Goal: Task Accomplishment & Management: Use online tool/utility

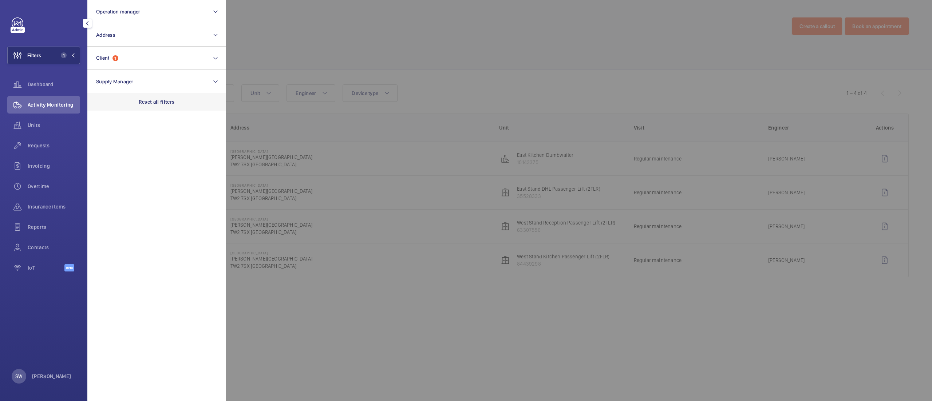
click at [161, 100] on p "Reset all filters" at bounding box center [157, 101] width 36 height 7
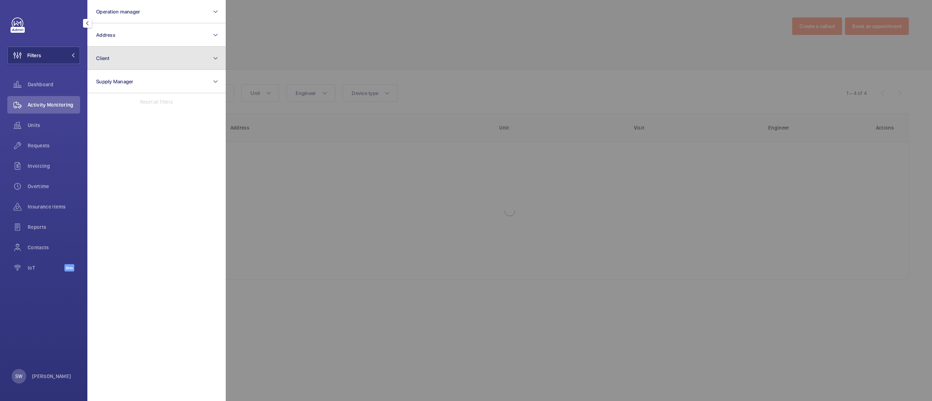
drag, startPoint x: 130, startPoint y: 54, endPoint x: 133, endPoint y: 59, distance: 6.4
click at [130, 54] on button "Client" at bounding box center [156, 58] width 138 height 23
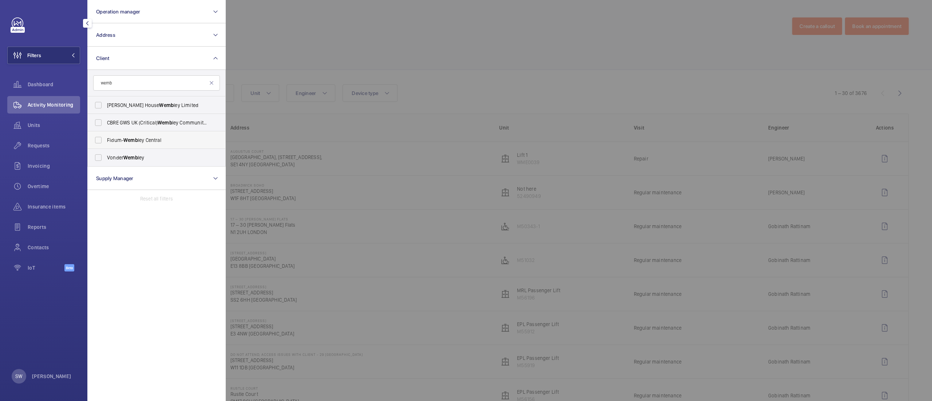
type input "wemb"
click at [163, 143] on span "Fidum- Wemb ley Central" at bounding box center [157, 140] width 100 height 7
click at [106, 143] on input "Fidum- Wemb ley Central" at bounding box center [98, 140] width 15 height 15
checkbox input "true"
click at [516, 71] on div at bounding box center [692, 200] width 932 height 401
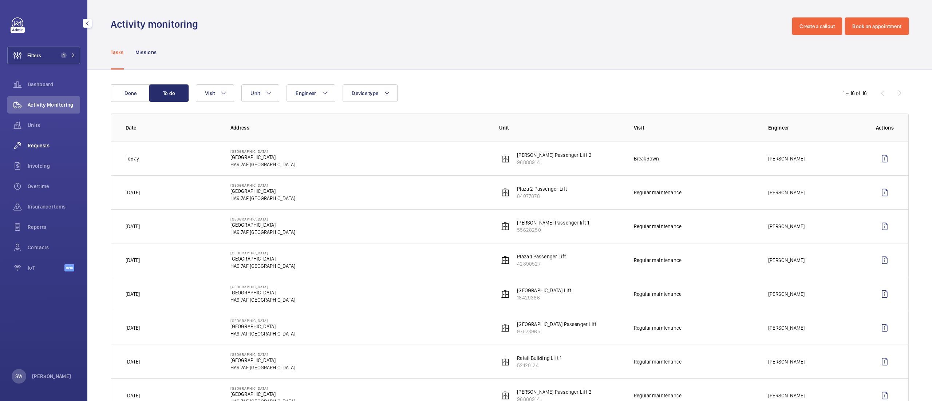
click at [21, 145] on wm-front-icon-button at bounding box center [17, 145] width 20 height 17
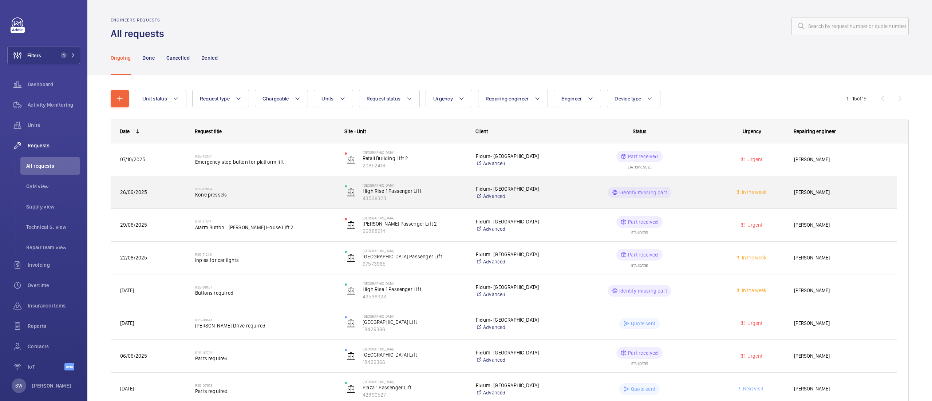
click at [305, 194] on span "Kone pressels" at bounding box center [265, 194] width 140 height 7
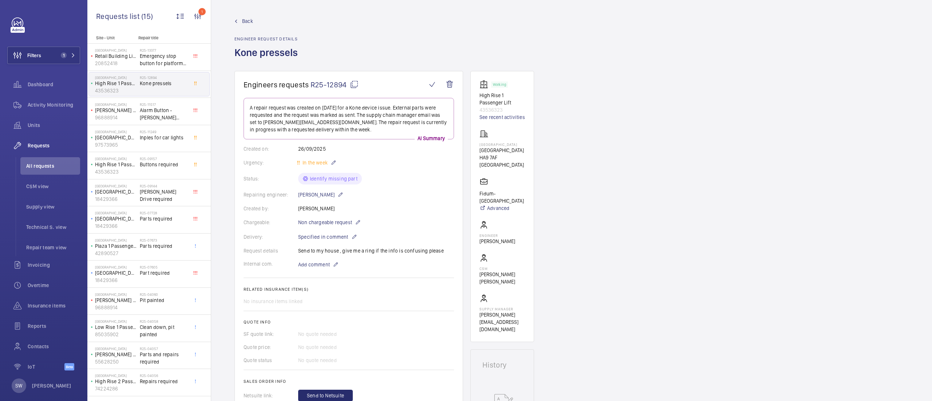
click at [355, 85] on mat-icon at bounding box center [354, 84] width 9 height 9
click at [165, 138] on span "Inples for car lights" at bounding box center [164, 137] width 48 height 7
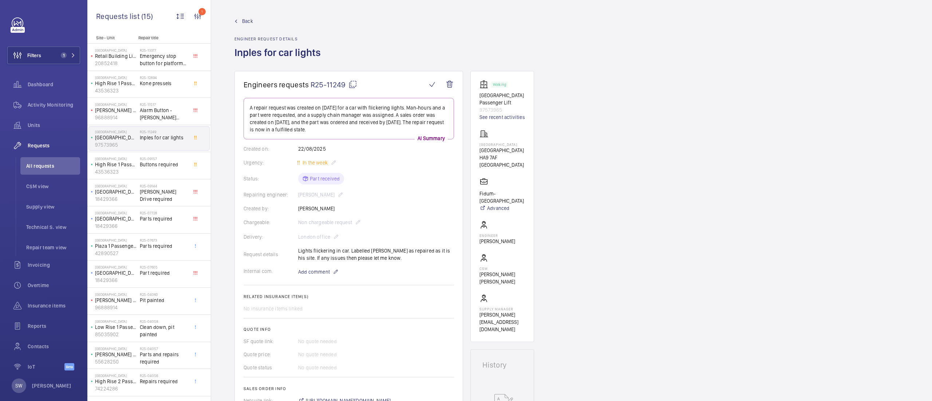
click at [353, 80] on mat-icon at bounding box center [352, 84] width 9 height 9
type textarea "R25-11249"
